Goal: Information Seeking & Learning: Learn about a topic

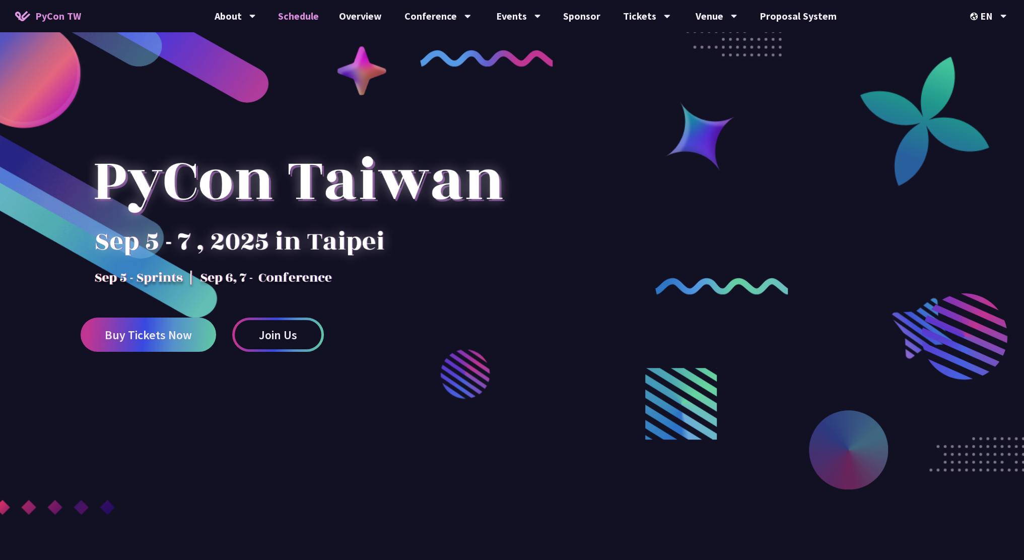
click at [310, 18] on link "Schedule" at bounding box center [298, 16] width 61 height 32
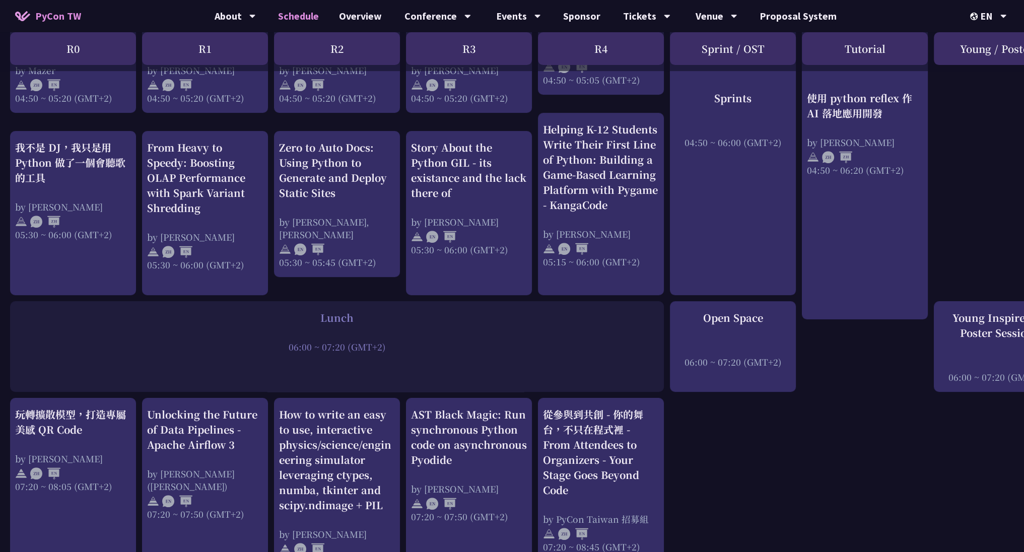
scroll to position [353, 0]
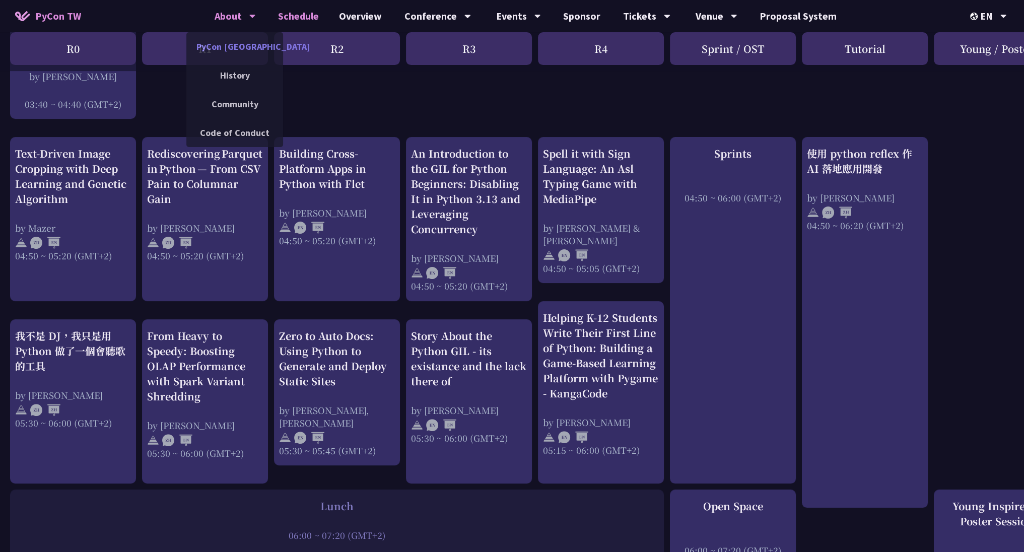
click at [244, 47] on link "PyCon [GEOGRAPHIC_DATA]" at bounding box center [234, 47] width 97 height 24
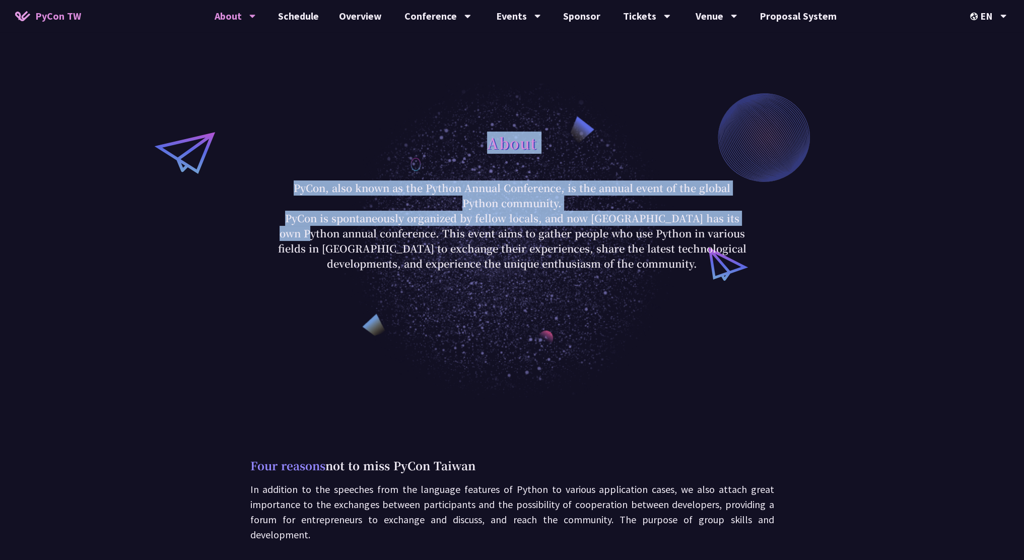
drag, startPoint x: 267, startPoint y: 171, endPoint x: 696, endPoint y: 224, distance: 433.1
click at [696, 224] on div "About PyCon, also known as the Python Annual Conference, is the annual event of…" at bounding box center [512, 199] width 1024 height 399
click at [309, 16] on link "Schedule" at bounding box center [298, 16] width 61 height 32
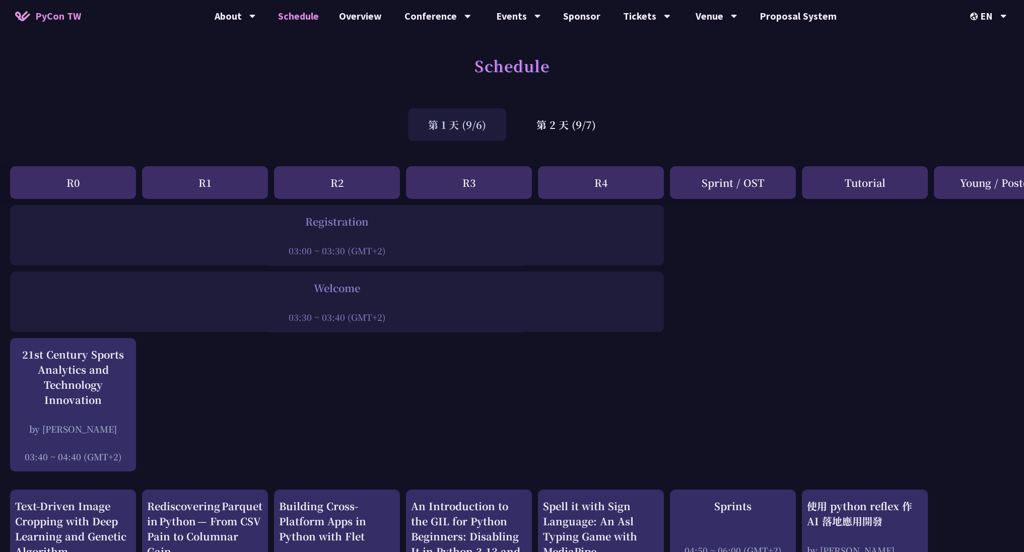
click at [328, 185] on div "R2" at bounding box center [337, 182] width 126 height 33
click at [867, 181] on div "Tutorial" at bounding box center [865, 182] width 126 height 33
click at [560, 128] on div "第 2 天 (9/7)" at bounding box center [566, 124] width 100 height 33
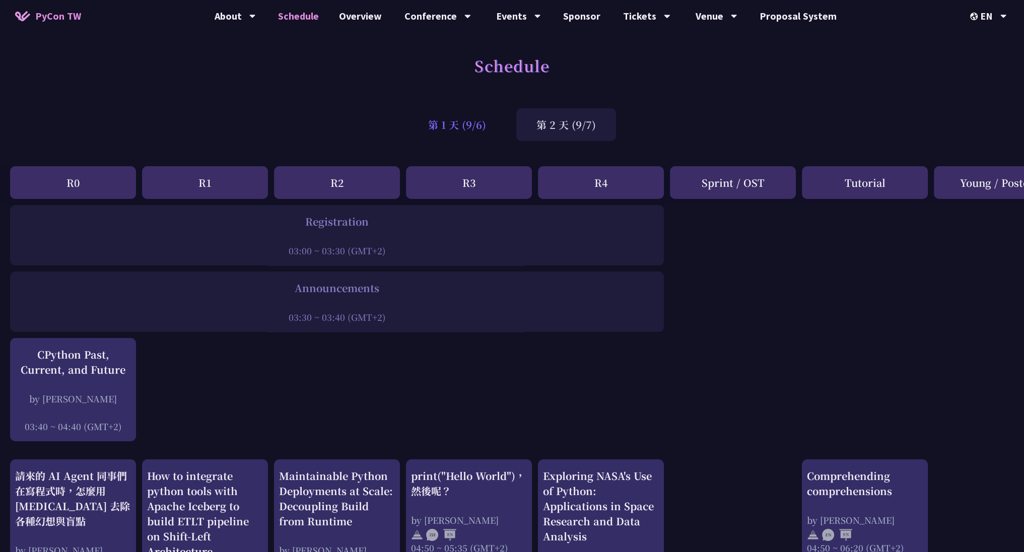
click at [477, 128] on div "第 1 天 (9/6)" at bounding box center [457, 124] width 98 height 33
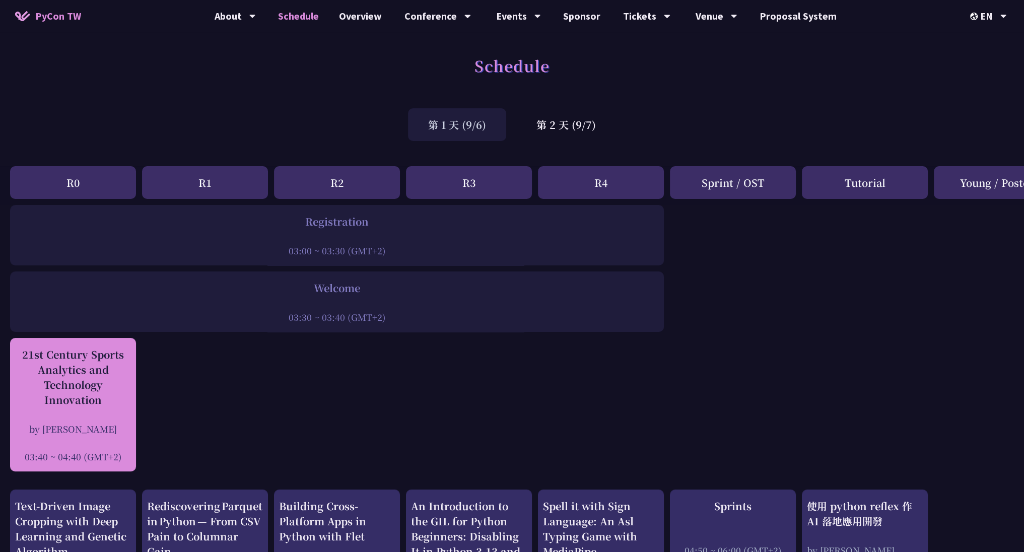
drag, startPoint x: 473, startPoint y: 134, endPoint x: 67, endPoint y: 457, distance: 519.2
click at [67, 457] on div "03:40 ~ 04:40 (GMT+2)" at bounding box center [73, 456] width 116 height 13
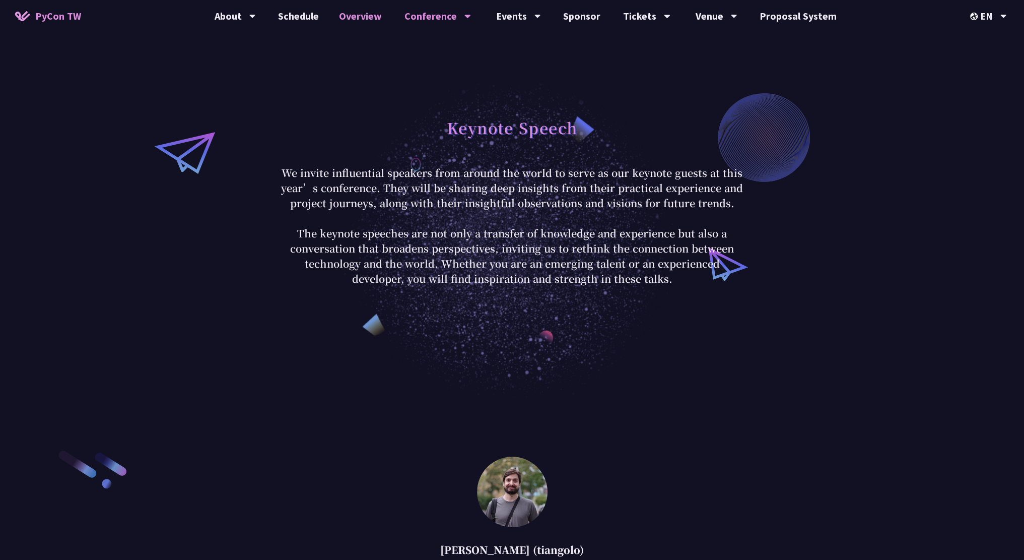
click at [362, 17] on link "Overview" at bounding box center [360, 16] width 63 height 32
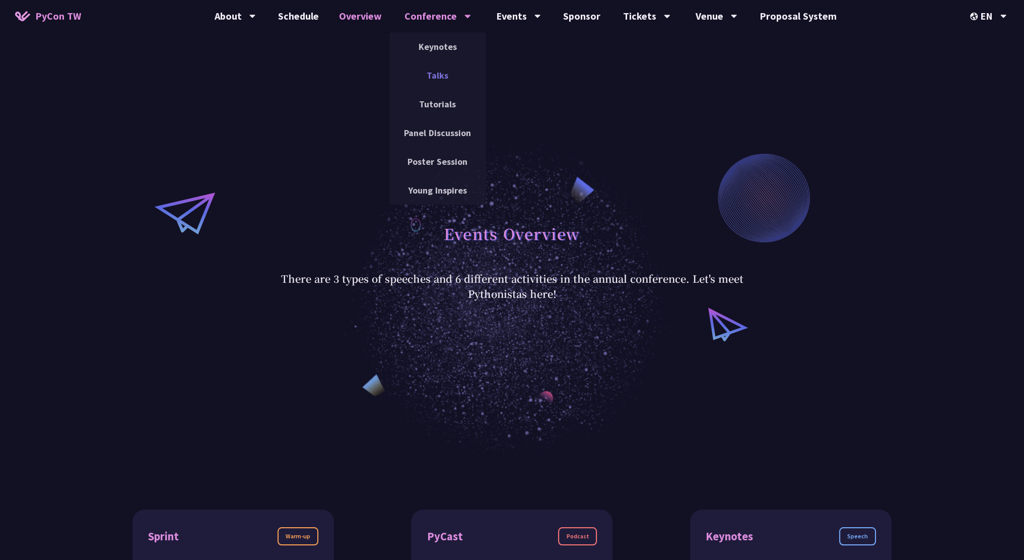
click at [449, 78] on link "Talks" at bounding box center [437, 75] width 97 height 24
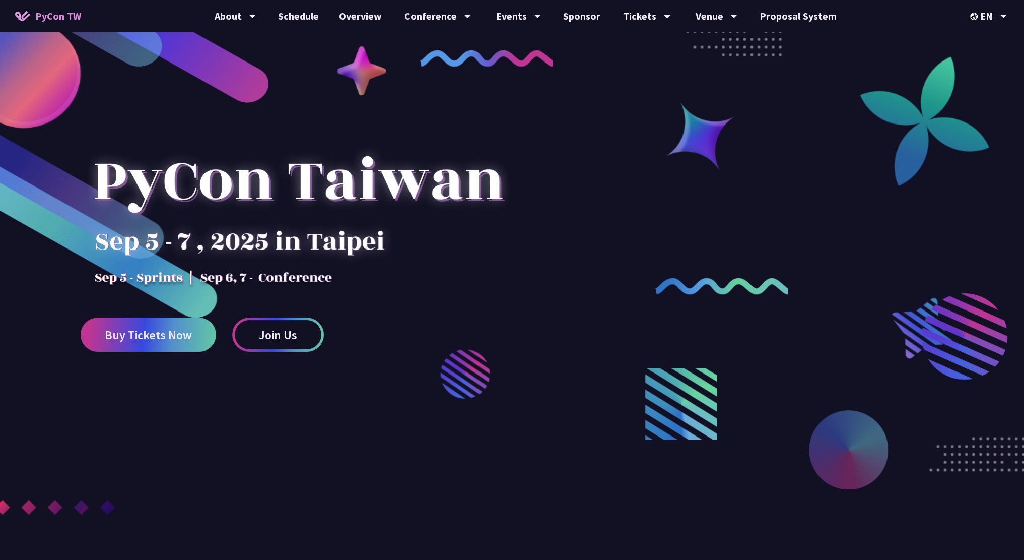
drag, startPoint x: 88, startPoint y: 276, endPoint x: 203, endPoint y: 279, distance: 115.4
click at [203, 279] on div at bounding box center [298, 199] width 435 height 176
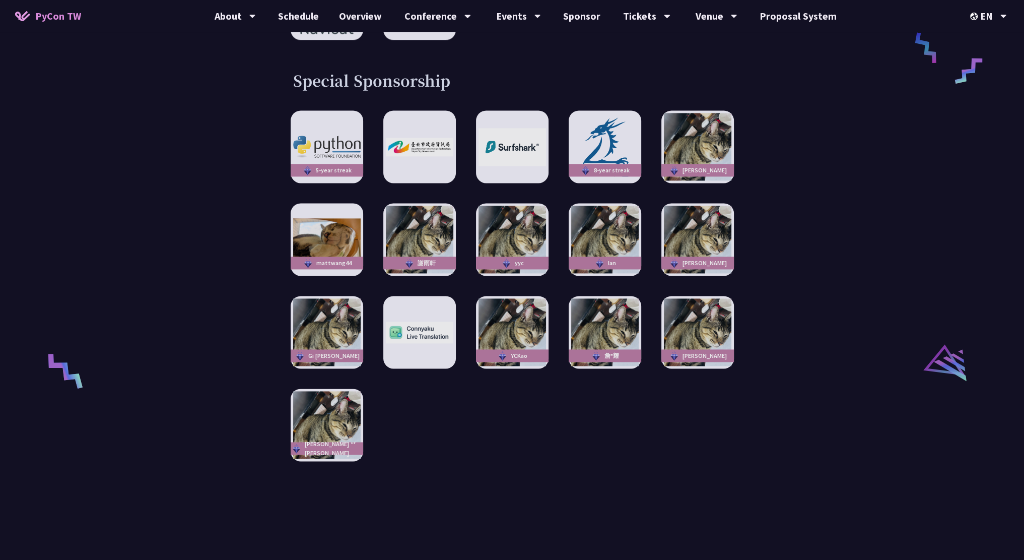
scroll to position [1975, 0]
